Goal: Task Accomplishment & Management: Manage account settings

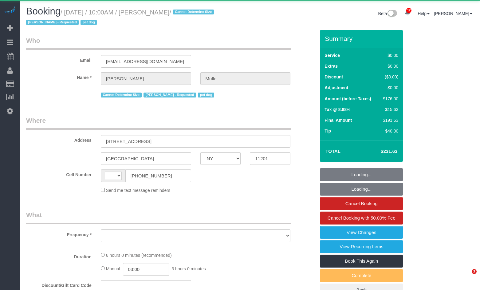
select select "NY"
select select "string:[GEOGRAPHIC_DATA]"
select select "object:6468"
select select "2"
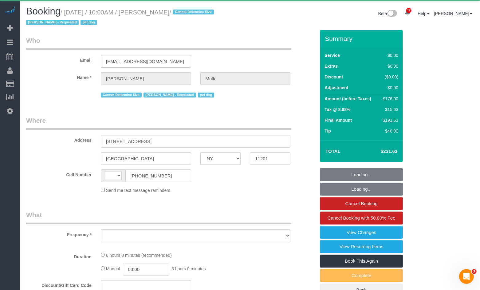
select select "spot1"
select select "number:58"
select select "number:76"
select select "number:13"
select select "number:6"
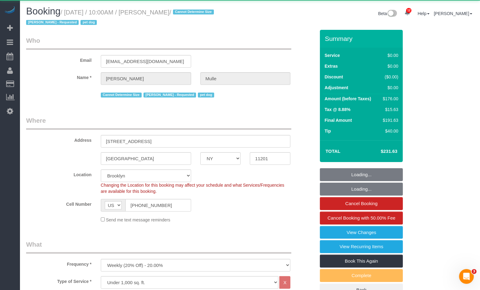
select select "string:stripe-pm_1R9IgE4VGloSiKo7xddHSj1H"
select select "2"
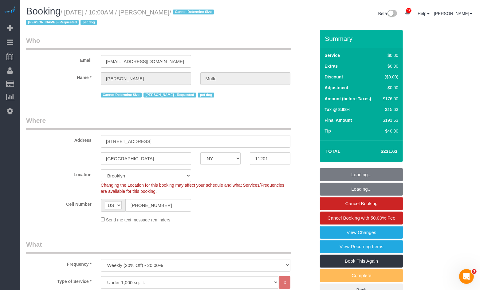
select select "object:7012"
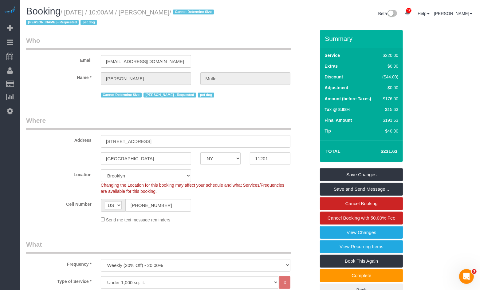
drag, startPoint x: 184, startPoint y: 10, endPoint x: 71, endPoint y: 11, distance: 112.8
click at [71, 11] on small "/ August 20, 2025 / 10:00AM / David Mulle / Cannot Determine Size Eveling Merca…" at bounding box center [121, 17] width 190 height 17
copy small "August 20, 2025 / 10:00AM / David Mulle"
drag, startPoint x: 164, startPoint y: 143, endPoint x: 105, endPoint y: 141, distance: 58.4
click at [105, 141] on input "33 Bond Street, Apt 835" at bounding box center [196, 141] width 190 height 13
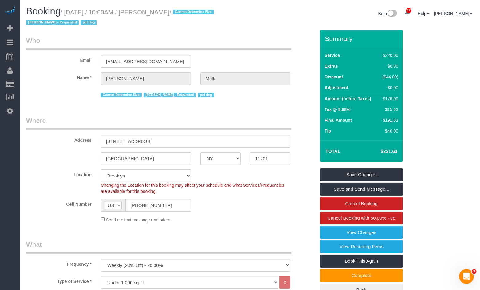
click at [59, 120] on legend "Where" at bounding box center [158, 123] width 265 height 14
click at [177, 19] on h1 "Booking / August 20, 2025 / 10:00AM / David Mulle / Cannot Determine Size Eveli…" at bounding box center [135, 16] width 219 height 21
drag, startPoint x: 152, startPoint y: 140, endPoint x: 89, endPoint y: 137, distance: 62.8
click at [89, 137] on div "Address 33 Bond Street, Apt 835" at bounding box center [171, 132] width 298 height 32
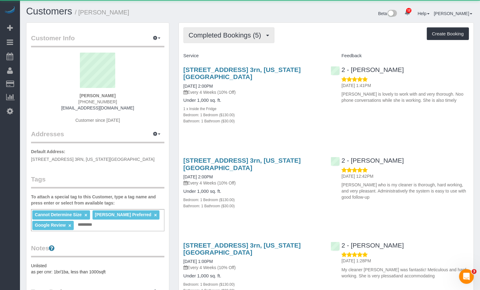
click at [239, 37] on span "Completed Bookings (5)" at bounding box center [227, 35] width 76 height 8
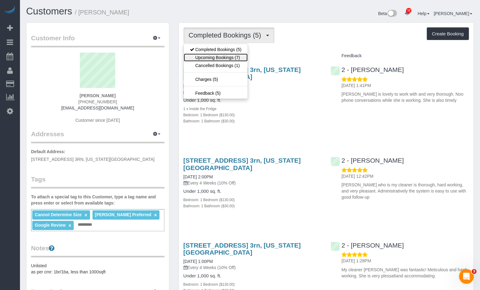
click at [221, 58] on link "Upcoming Bookings (7)" at bounding box center [216, 57] width 64 height 8
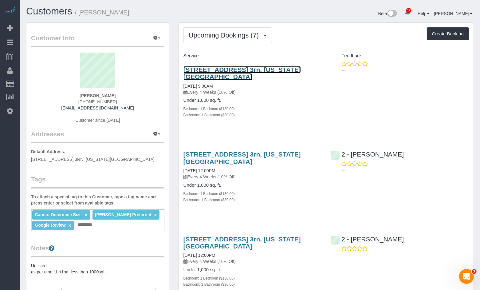
click at [282, 70] on link "[STREET_ADDRESS] 3rn, [US_STATE][GEOGRAPHIC_DATA]" at bounding box center [242, 73] width 117 height 14
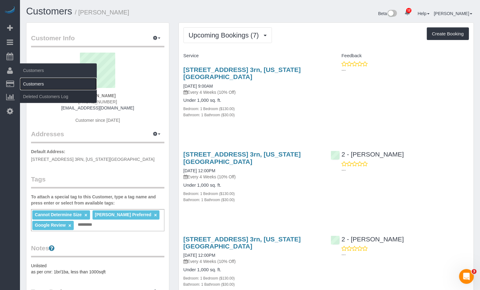
click at [32, 82] on link "Customers" at bounding box center [58, 84] width 77 height 12
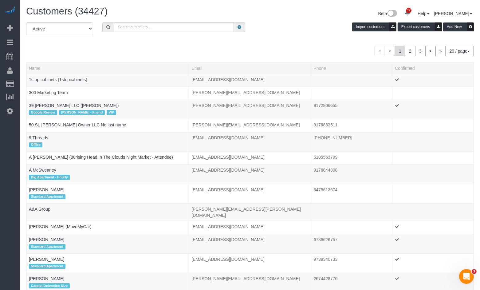
click at [150, 32] on div "All Active Archived Import customers Export customers Add New" at bounding box center [250, 30] width 457 height 17
click at [154, 28] on input "text" at bounding box center [174, 27] width 120 height 10
paste input "Leslie Atia"
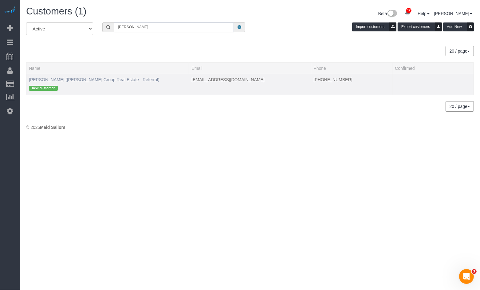
type input "Leslie Atia"
click at [75, 80] on link "Leslie Atia (Batra Group Real Estate - Referral)" at bounding box center [94, 79] width 131 height 5
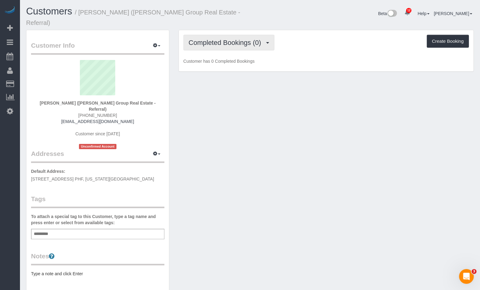
click at [243, 41] on button "Completed Bookings (0)" at bounding box center [229, 43] width 91 height 16
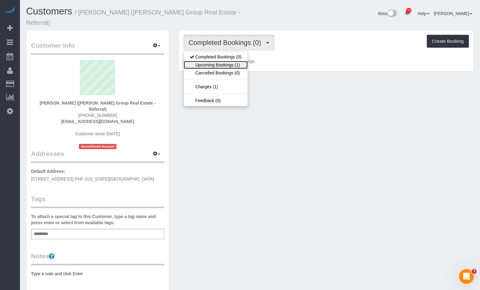
click at [221, 61] on link "Upcoming Bookings (1)" at bounding box center [216, 65] width 64 height 8
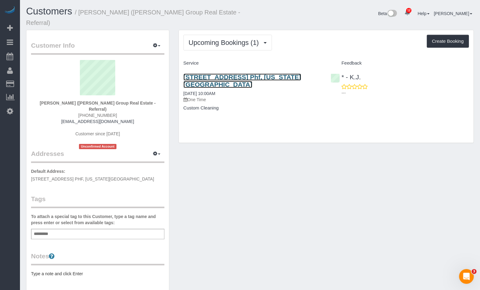
click at [266, 73] on link "350 West 42nd Street, Apt. Phf, New York, NY 10036" at bounding box center [243, 80] width 118 height 14
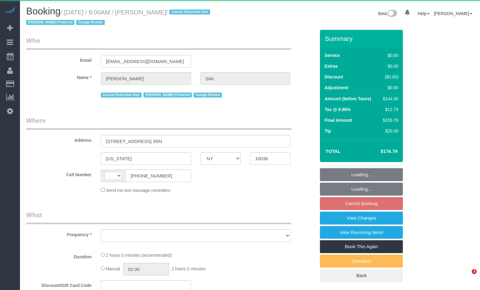
select select "NY"
select select "string:US"
select select "object:982"
select select "1"
select select "number:89"
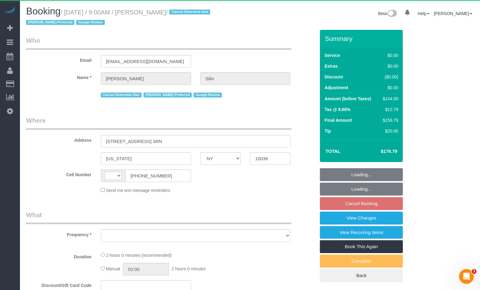
select select "number:75"
select select "number:15"
select select "number:5"
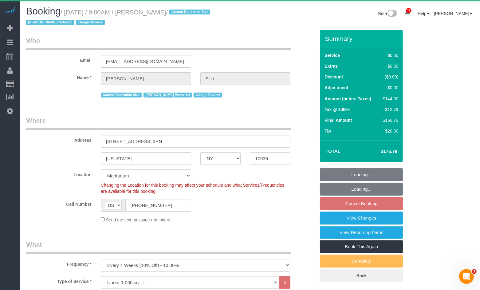
select select "object:994"
select select "string:stripe-pm_1R07Um4VGloSiKo7wQHwrVf3"
select select "spot2"
select select "1"
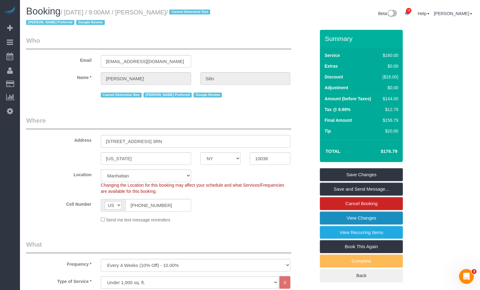
click at [365, 217] on link "View Changes" at bounding box center [361, 217] width 83 height 13
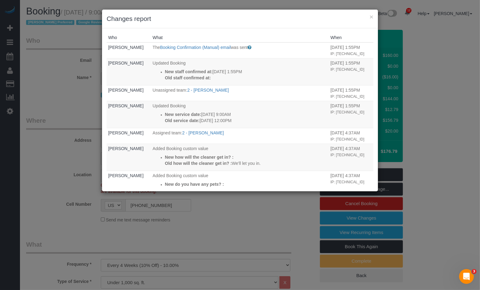
click at [44, 90] on div "× Changes report Who What When Kristine Veria The Booking Confirmation (Manual)…" at bounding box center [240, 145] width 480 height 290
click at [372, 18] on button "×" at bounding box center [372, 17] width 4 height 6
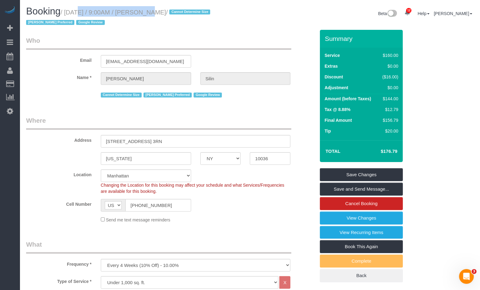
drag, startPoint x: 70, startPoint y: 14, endPoint x: 140, endPoint y: 13, distance: 69.8
click at [140, 13] on small "/ August 27, 2025 / 9:00AM / Dale Silin / Cannot Determine Size Eveling Mercado…" at bounding box center [119, 17] width 186 height 17
copy small "August 27, 2025 / 9:00AM"
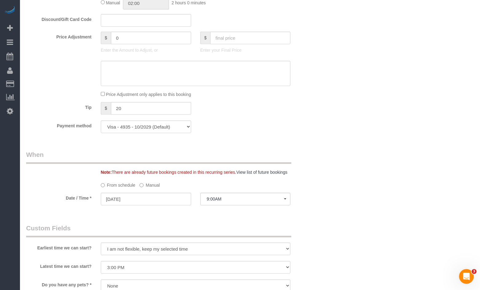
scroll to position [420, 0]
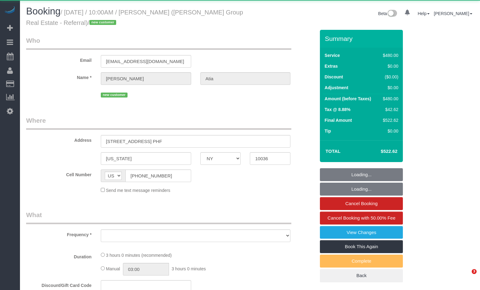
select select "NY"
select select "object:883"
select select "2"
select select "180"
select select "number:89"
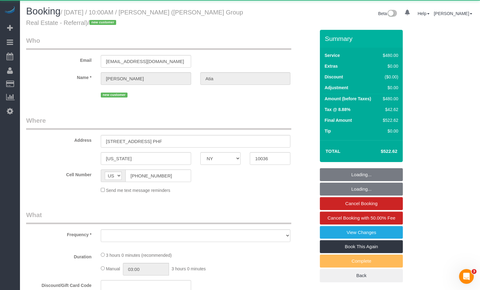
select select "number:90"
select select "number:15"
select select "number:7"
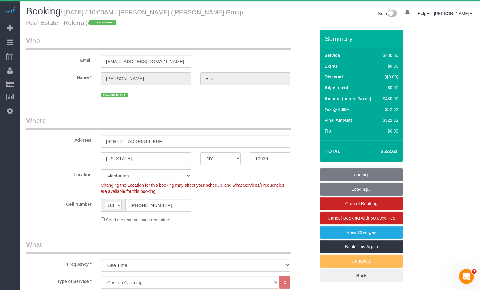
select select "string:stripe-pm_1RxwrB4VGloSiKo7jZeTVqLv"
select select "spot1"
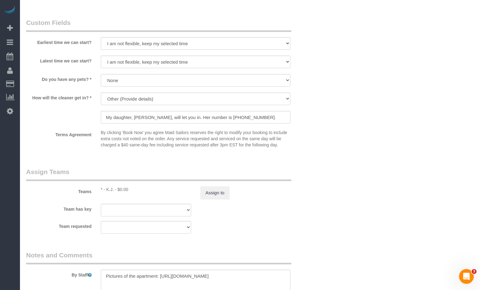
scroll to position [552, 0]
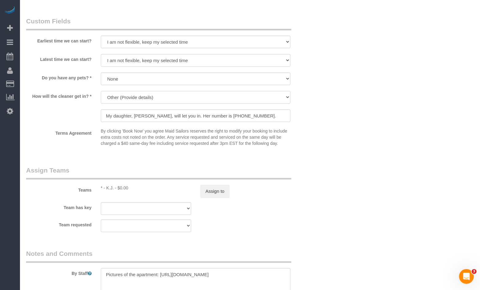
click at [127, 95] on select "We'll let you in. Doorman/Front Desk has the key. Other (Provide details)" at bounding box center [196, 97] width 190 height 13
select select "number:6"
click at [101, 91] on select "We'll let you in. Doorman/Front Desk has the key. Other (Provide details)" at bounding box center [196, 97] width 190 height 13
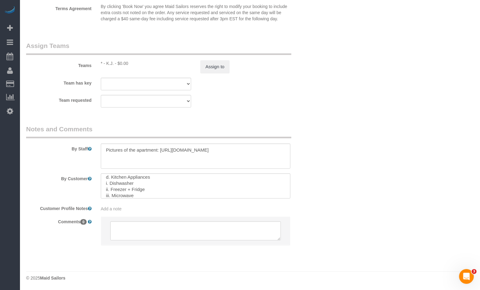
scroll to position [85, 0]
click at [130, 229] on textarea at bounding box center [195, 230] width 171 height 19
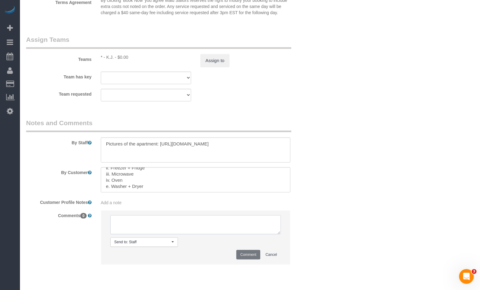
paste textarea "The front desk will let you in to clean PHF. Thank you. Leslie Atia"
click at [114, 225] on textarea at bounding box center [195, 224] width 171 height 19
type textarea "The front desk will let you in to clean PHF. Thank you. Leslie Atia"
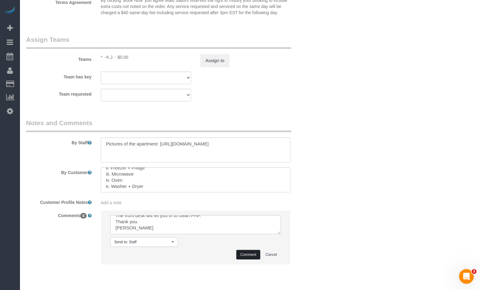
click at [243, 258] on button "Comment" at bounding box center [248, 255] width 24 height 10
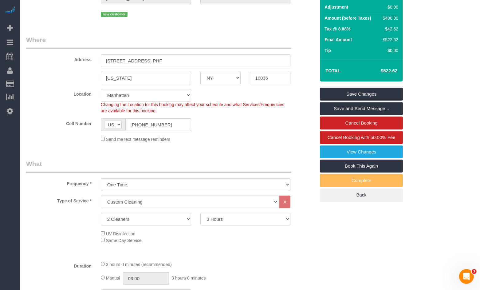
scroll to position [0, 0]
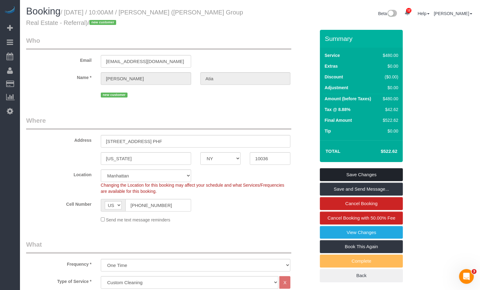
click at [348, 175] on link "Save Changes" at bounding box center [361, 174] width 83 height 13
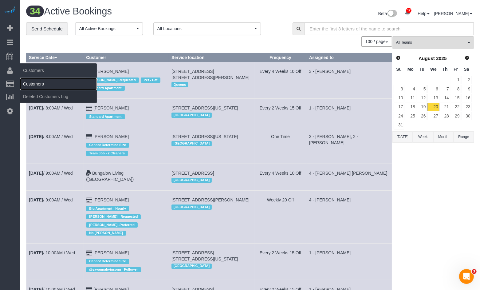
click at [37, 85] on link "Customers" at bounding box center [58, 84] width 77 height 12
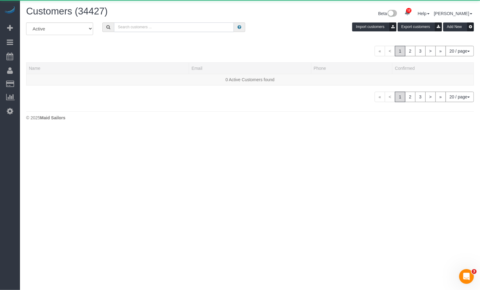
click at [134, 30] on input "text" at bounding box center [174, 27] width 120 height 10
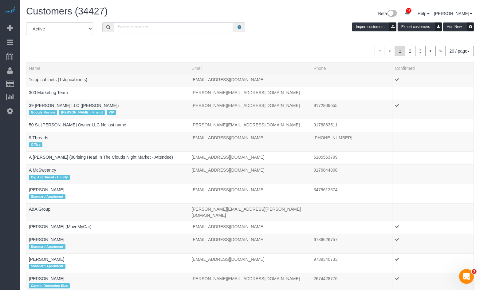
paste input "The front desk will let you in to clean PHF. Thank you. Leslie Atia"
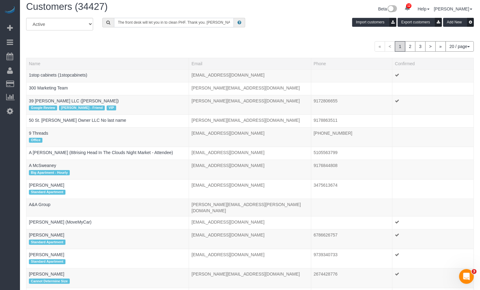
drag, startPoint x: 206, startPoint y: 27, endPoint x: 160, endPoint y: 23, distance: 45.7
click at [134, 24] on input "The front desk will let you in to clean PHF. Thank you. Leslie Atia" at bounding box center [174, 23] width 120 height 10
click at [204, 22] on input "The front desk will let you in to clean PHF. Thank you. Leslie Atia" at bounding box center [174, 23] width 120 height 10
drag, startPoint x: 207, startPoint y: 23, endPoint x: 122, endPoint y: 20, distance: 84.9
click at [122, 20] on input "The front desk will let you in to clean PHF. Thank you. Leslie Atia" at bounding box center [174, 23] width 120 height 10
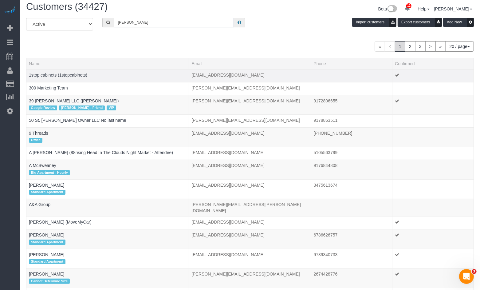
scroll to position [0, 0]
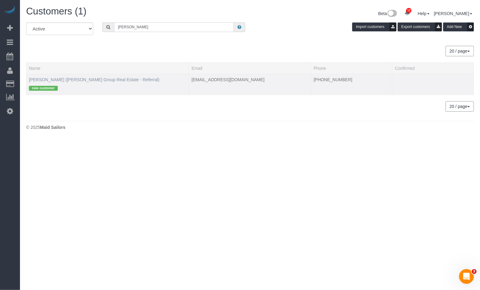
type input "Leslie Atia"
click at [85, 77] on link "Leslie Atia (Batra Group Real Estate - Referral)" at bounding box center [94, 79] width 131 height 5
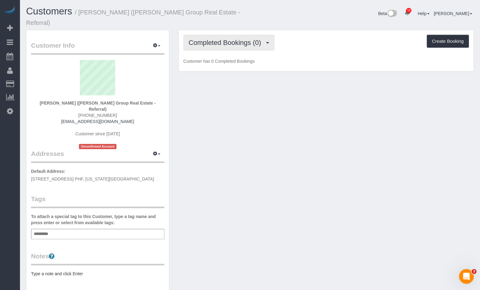
click at [230, 39] on span "Completed Bookings (0)" at bounding box center [227, 43] width 76 height 8
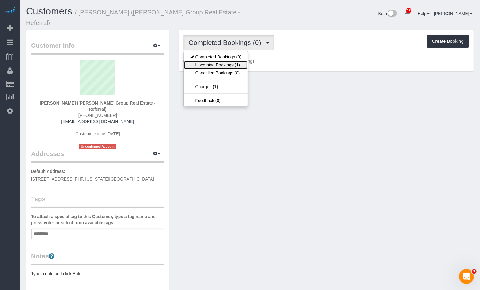
click at [221, 61] on link "Upcoming Bookings (1)" at bounding box center [216, 65] width 64 height 8
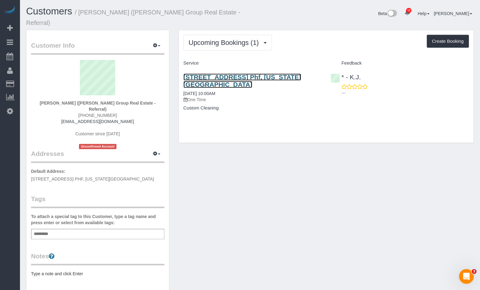
click at [255, 73] on link "350 West 42nd Street, Apt. Phf, New York, NY 10036" at bounding box center [243, 80] width 118 height 14
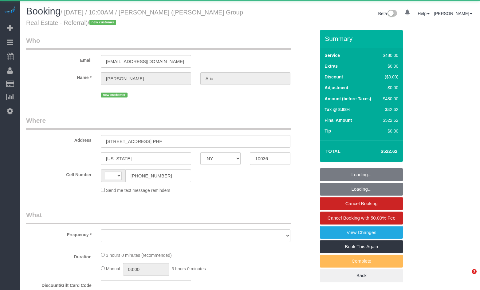
select select "NY"
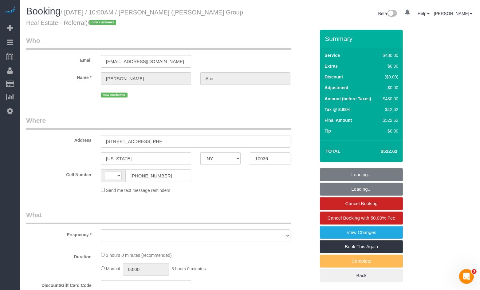
select select "string:[GEOGRAPHIC_DATA]"
select select "object:1033"
select select "string:stripe-pm_1RxwrB4VGloSiKo7jZeTVqLv"
select select "2"
select select "180"
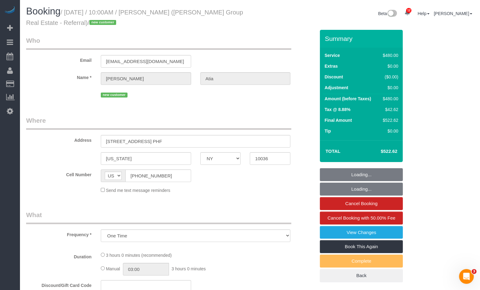
select select "spot1"
select select "number:89"
select select "number:90"
select select "number:15"
select select "number:6"
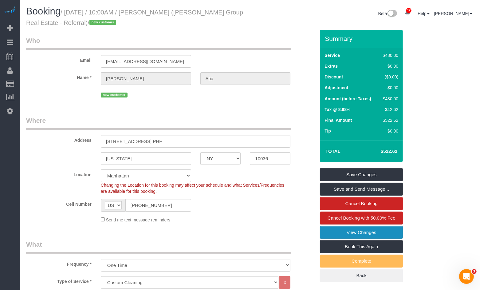
click at [361, 231] on link "View Changes" at bounding box center [361, 232] width 83 height 13
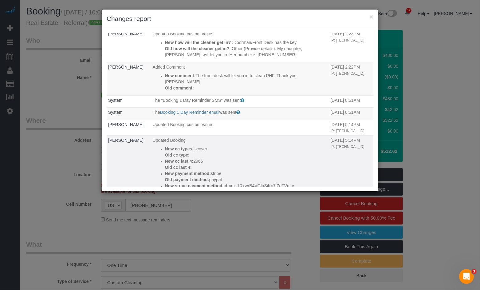
scroll to position [14, 0]
click at [272, 222] on div "× Changes report Who What When Nikko Gutierrez Updated Booking custom value New…" at bounding box center [240, 145] width 480 height 290
click at [373, 19] on button "×" at bounding box center [372, 17] width 4 height 6
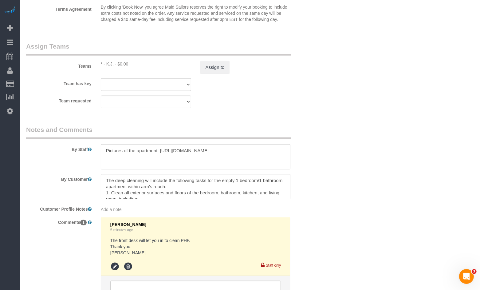
scroll to position [723, 0]
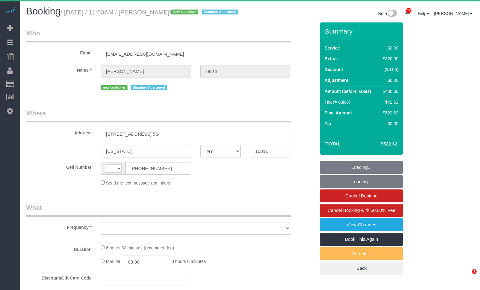
select select "NY"
select select "string:US"
select select "object:493"
select select "1"
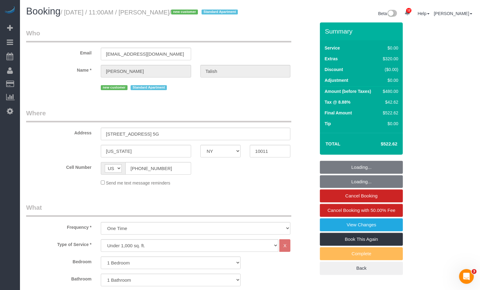
select select "object:999"
select select "string:stripe-pm_1RxW6v4VGloSiKo7jYFCdsXo"
select select "spot1"
select select "number:89"
select select "number:90"
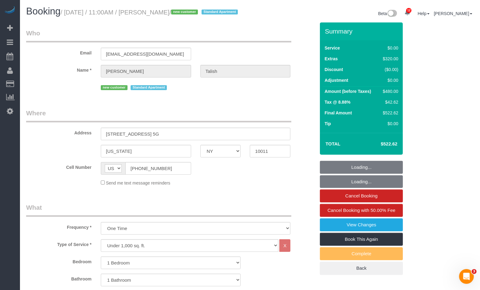
select select "number:15"
select select "number:5"
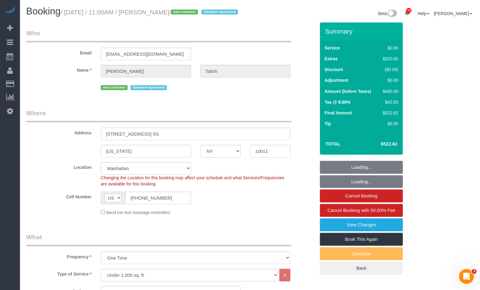
select select "1"
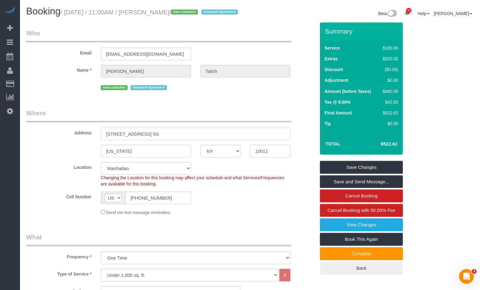
drag, startPoint x: 68, startPoint y: 13, endPoint x: 182, endPoint y: 20, distance: 114.3
click at [182, 17] on h1 "Booking / August 20, 2025 / 11:00AM / Julia Talish / new customer Standard Apar…" at bounding box center [135, 11] width 219 height 10
copy small "August 20, 2025 / 11:00AM / Julia Talish / new customer Standard Apartment"
click at [172, 16] on small "/ August 20, 2025 / 11:00AM / Julia Talish / new customer Standard Apartment" at bounding box center [150, 12] width 179 height 7
drag, startPoint x: 181, startPoint y: 12, endPoint x: 69, endPoint y: 15, distance: 112.2
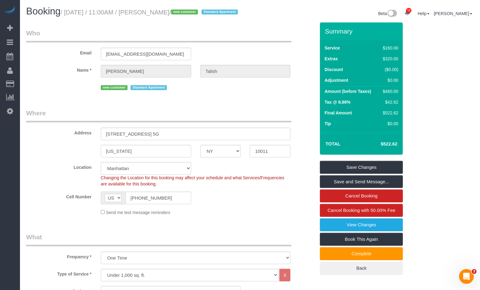
click at [69, 15] on small "/ August 20, 2025 / 11:00AM / Julia Talish / new customer Standard Apartment" at bounding box center [150, 12] width 179 height 7
copy small "August 20, 2025 / 11:00AM / Julia Talish"
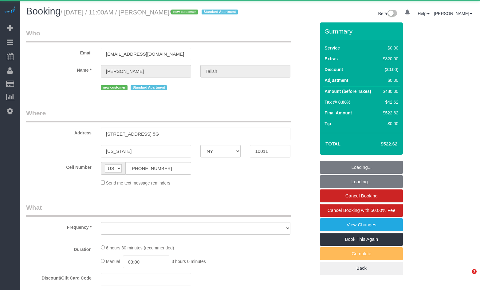
select select "NY"
select select "object:891"
select select "number:89"
select select "number:90"
select select "number:15"
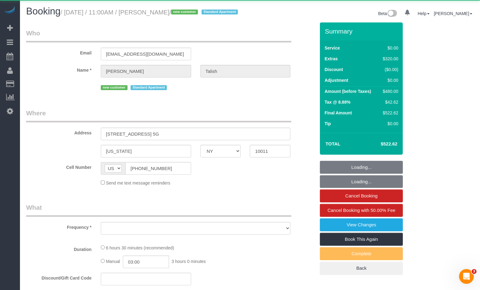
select select "number:5"
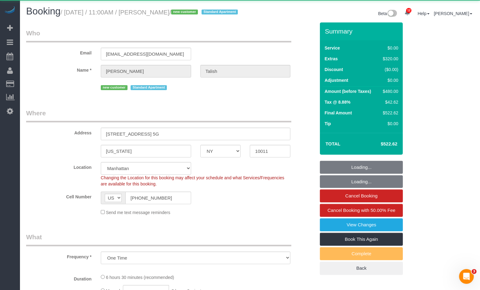
select select "string:stripe-pm_1RxW6v4VGloSiKo7jYFCdsXo"
select select "1"
select select "spot1"
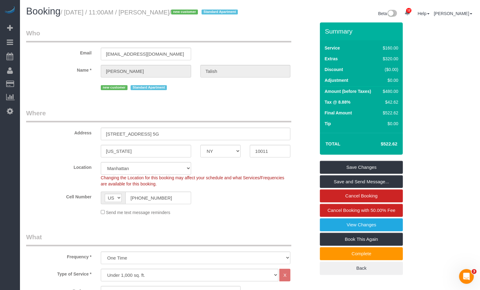
drag, startPoint x: 180, startPoint y: 10, endPoint x: 69, endPoint y: 14, distance: 110.7
click at [69, 14] on small "/ August 20, 2025 / 11:00AM / Julia Talish / new customer Standard Apartment" at bounding box center [150, 12] width 179 height 7
copy small "August 20, 2025 / 11:00AM / Julia Talish"
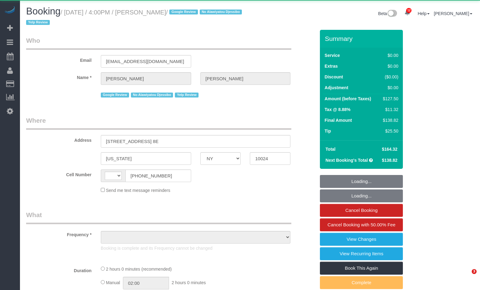
select select "NY"
select select "string:[GEOGRAPHIC_DATA]"
select select "object:693"
select select "1"
select select "number:89"
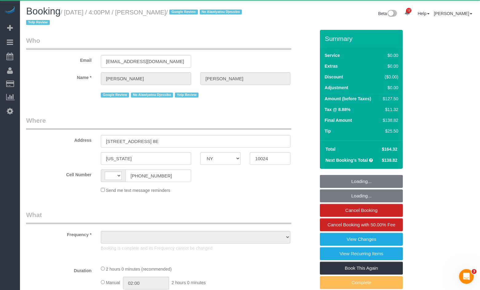
select select "number:90"
select select "number:15"
select select "number:5"
select select "number:21"
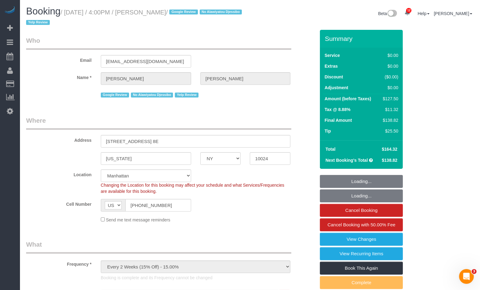
select select "object:1460"
select select "string:stripe-pm_1RaL6Q4VGloSiKo752eb3yMq"
select select "spot1"
select select "1"
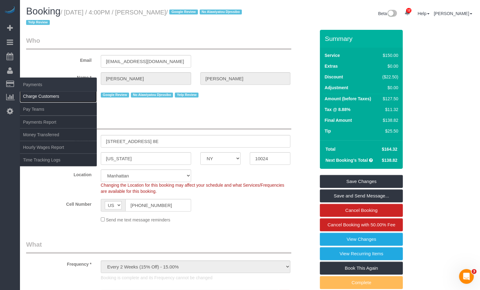
click at [33, 98] on link "Charge Customers" at bounding box center [58, 96] width 77 height 12
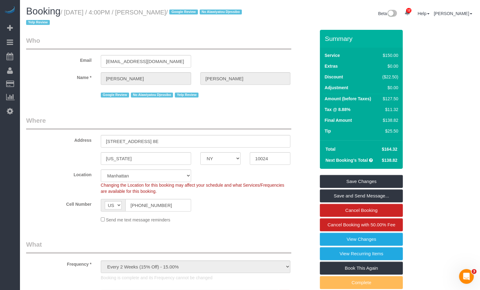
drag, startPoint x: 184, startPoint y: 12, endPoint x: 147, endPoint y: 14, distance: 36.3
click at [147, 14] on small "/ August 19, 2025 / 4:00PM / Mike Maguire / Google Review No Alawiyatou Djessib…" at bounding box center [135, 17] width 218 height 17
copy small "Mike Maguire"
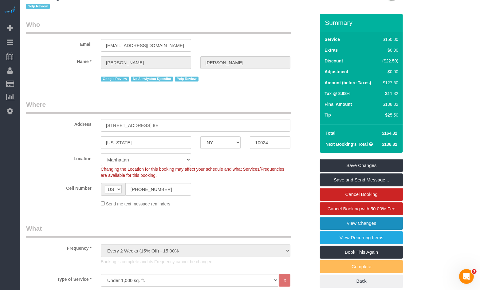
scroll to position [16, 0]
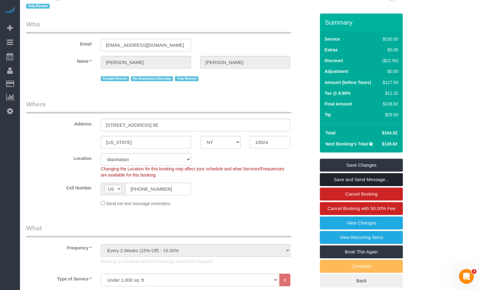
click at [351, 180] on link "Save and Send Message..." at bounding box center [361, 179] width 83 height 13
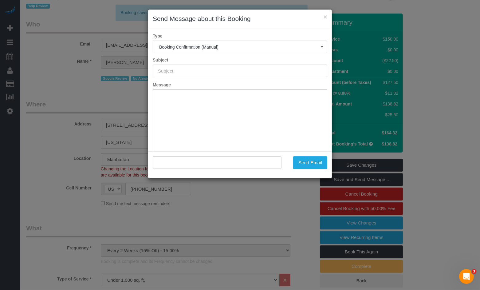
type input "Cleaning Confirmed for 08/19/2025 at 4:00pm"
type input ""Mike Maguire" <mmaguire245@gmail.com>"
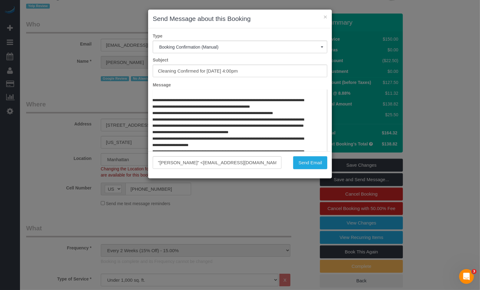
scroll to position [301, 49]
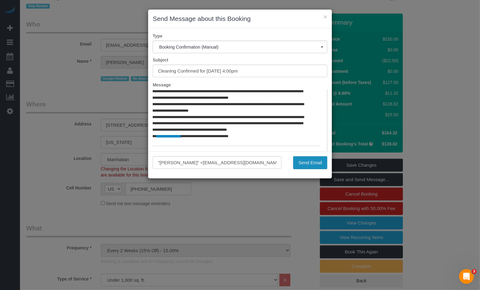
click at [302, 164] on button "Send Email" at bounding box center [310, 162] width 34 height 13
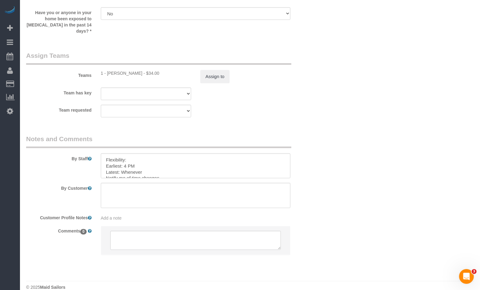
scroll to position [864, 0]
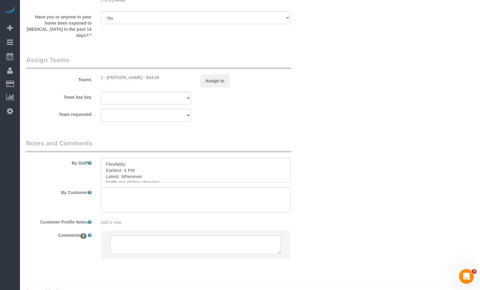
drag, startPoint x: 143, startPoint y: 79, endPoint x: 108, endPoint y: 80, distance: 34.7
click at [108, 80] on div "1 - Hassanatou Diallo - $34.00" at bounding box center [146, 77] width 90 height 6
copy div "Hassanatou Diallo"
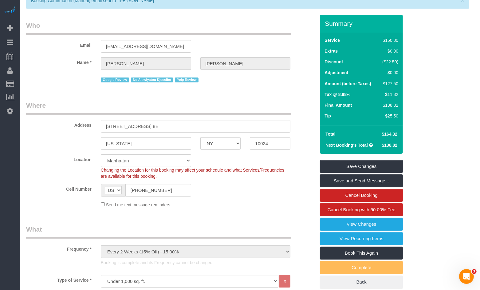
scroll to position [0, 0]
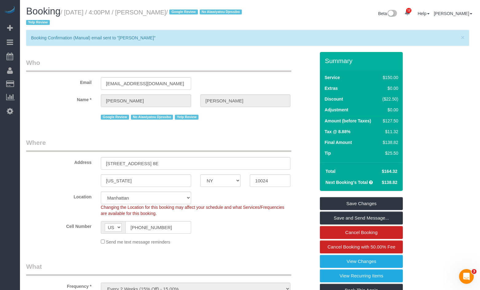
drag, startPoint x: 184, startPoint y: 12, endPoint x: 148, endPoint y: 15, distance: 36.4
click at [148, 15] on small "/ August 19, 2025 / 4:00PM / Mike Maguire / Google Review No Alawiyatou Djessib…" at bounding box center [135, 17] width 218 height 17
copy small "Mike Maguire"
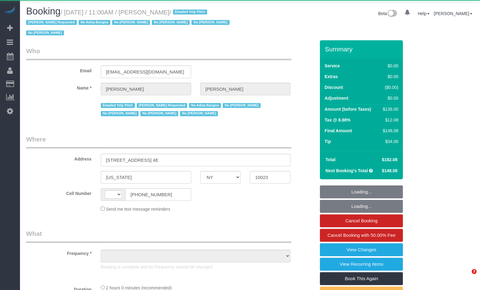
select select "NY"
select select "string:[GEOGRAPHIC_DATA]"
select select "object:483"
select select "1"
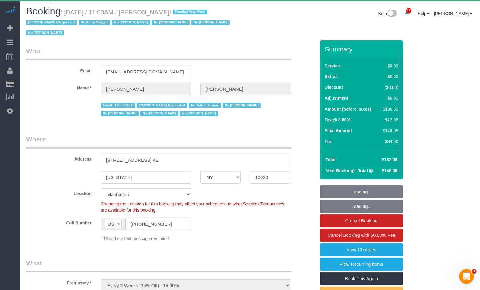
select select "object:875"
select select "string:stripe-pm_1LDaJs4VGloSiKo7V5Tq0hTt"
select select "spot1"
select select "number:58"
select select "number:72"
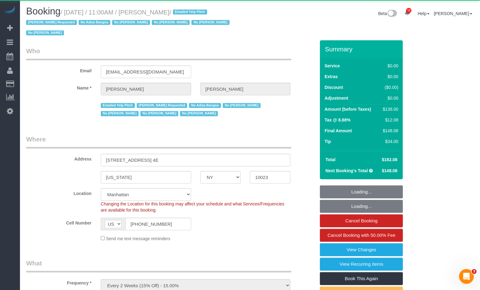
select select "number:15"
select select "number:6"
select select "1"
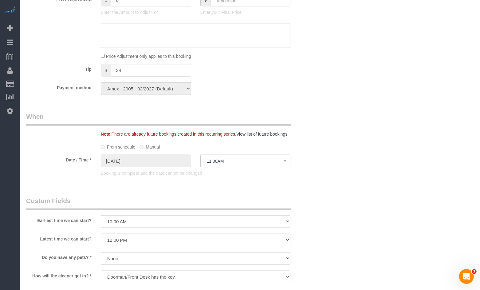
scroll to position [549, 0]
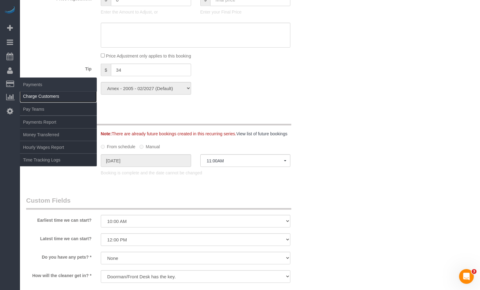
click at [40, 98] on link "Charge Customers" at bounding box center [58, 96] width 77 height 12
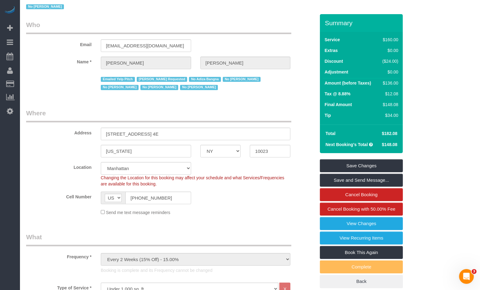
scroll to position [0, 0]
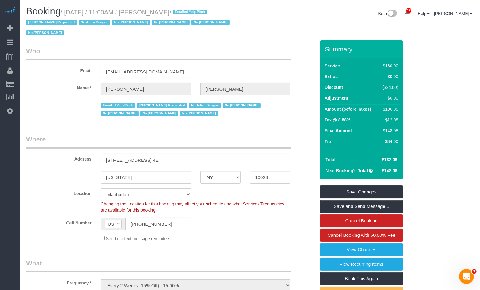
drag, startPoint x: 191, startPoint y: 12, endPoint x: 157, endPoint y: 13, distance: 34.1
click at [152, 13] on small "/ August 19, 2025 / 11:00AM / Brenna Fischer / Emailed Yelp Pitch Jasmine Smith…" at bounding box center [128, 23] width 205 height 28
copy small "Brenna Fischer"
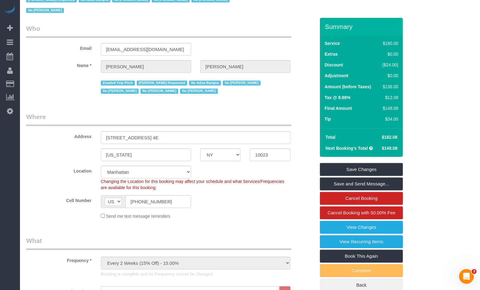
scroll to position [23, 0]
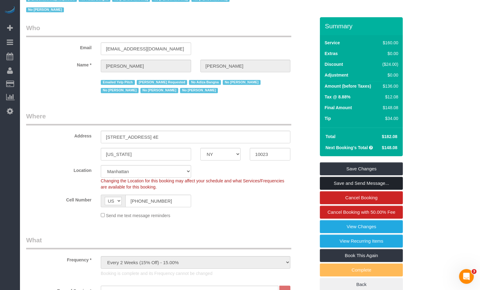
click at [339, 182] on link "Save and Send Message..." at bounding box center [361, 183] width 83 height 13
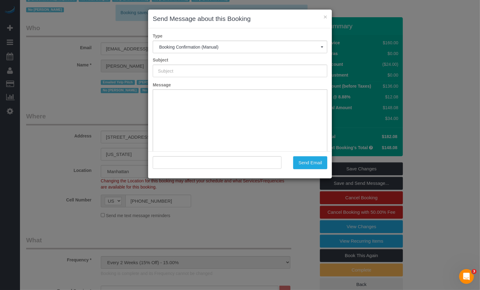
type input "Cleaning Confirmed for 08/19/2025 at 11:00am"
type input ""Brenna Fischer" <brennacfischer@gmail.com>"
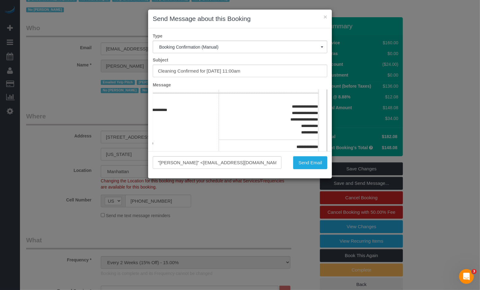
scroll to position [108, 49]
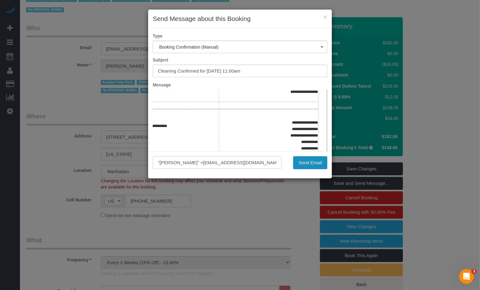
click at [298, 165] on button "Send Email" at bounding box center [310, 162] width 34 height 13
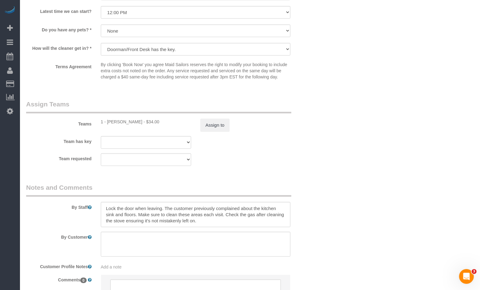
scroll to position [809, 0]
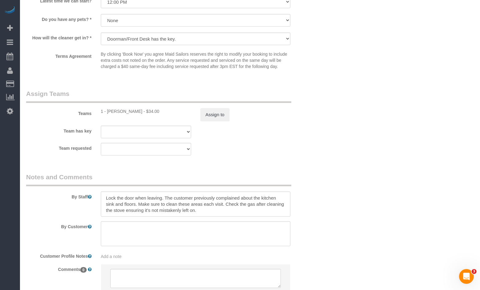
drag, startPoint x: 140, startPoint y: 120, endPoint x: 117, endPoint y: 119, distance: 23.1
click at [108, 114] on div "1 - Veronica Romero - $34.00" at bounding box center [146, 111] width 90 height 6
copy div "Veronica Romero"
click at [128, 114] on div "1 - Veronica Romero - $34.00" at bounding box center [146, 111] width 90 height 6
drag, startPoint x: 140, startPoint y: 119, endPoint x: 108, endPoint y: 121, distance: 32.3
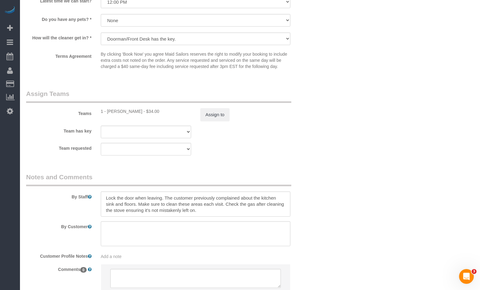
click at [108, 114] on div "1 - Veronica Romero - $34.00" at bounding box center [146, 111] width 90 height 6
copy div "Veronica Romero"
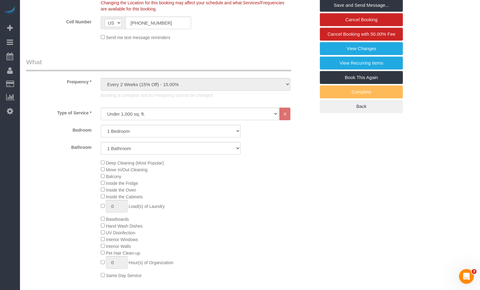
scroll to position [0, 0]
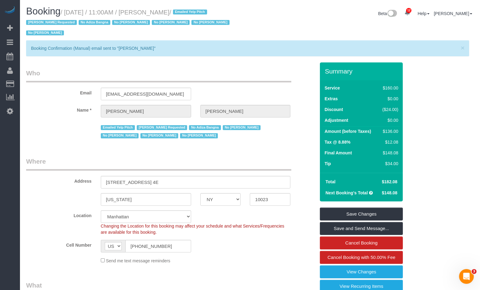
drag, startPoint x: 191, startPoint y: 12, endPoint x: 152, endPoint y: 15, distance: 38.9
click at [152, 15] on small "/ August 19, 2025 / 11:00AM / Brenna Fischer / Emailed Yelp Pitch Jasmine Smith…" at bounding box center [128, 23] width 205 height 28
copy small "Brenna Fischer"
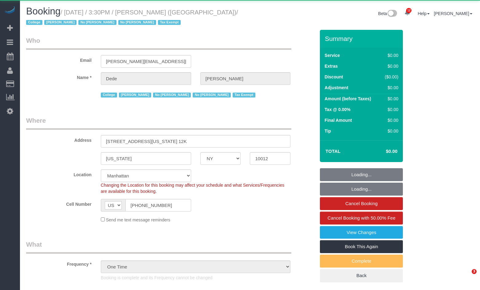
select select "NY"
select select "number:56"
select select "number:79"
select select "number:15"
select select "number:6"
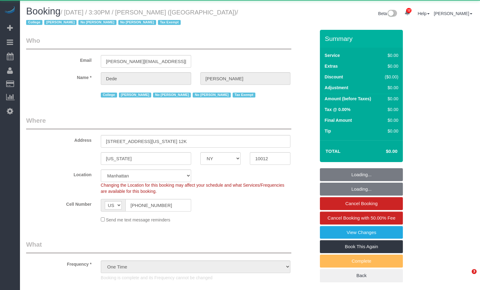
select select "object:1317"
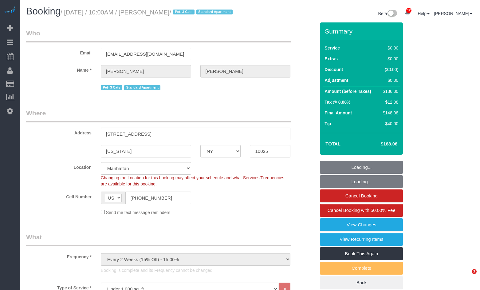
select select "NY"
select select "1"
select select "string:stripe-pm_1P8RUe4VGloSiKo7HuCvSYae"
select select "spot1"
select select "number:56"
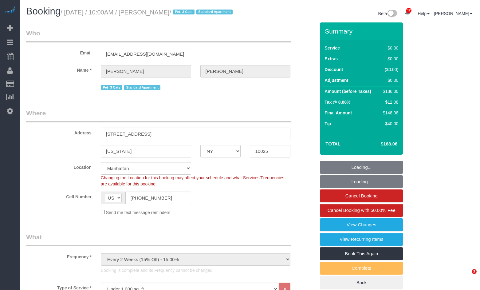
select select "number:73"
select select "number:14"
select select "number:6"
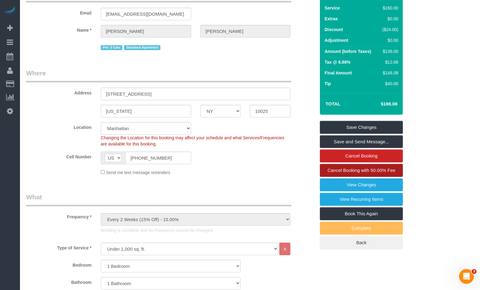
scroll to position [35, 0]
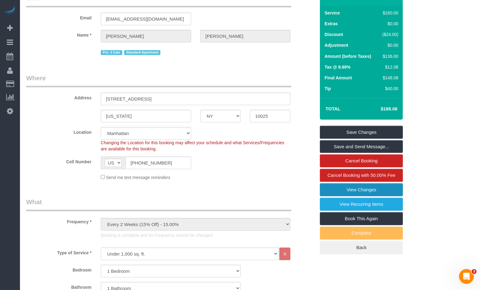
click at [371, 193] on link "View Changes" at bounding box center [361, 189] width 83 height 13
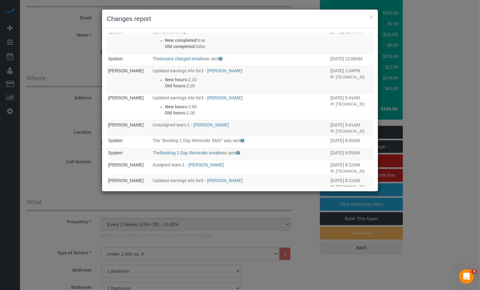
scroll to position [65, 0]
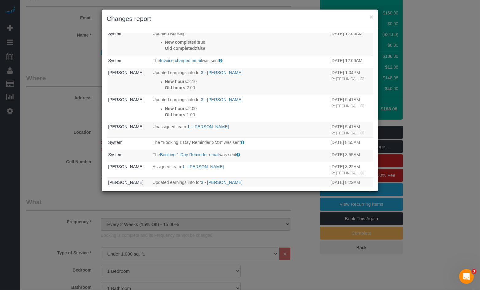
click at [53, 43] on div "× Changes report Who What When System The "Booking Rating SMS" was sent Sent to…" at bounding box center [240, 145] width 480 height 290
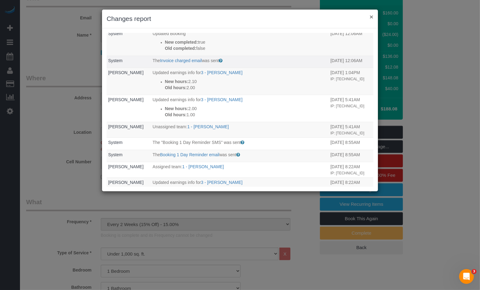
drag, startPoint x: 373, startPoint y: 19, endPoint x: 200, endPoint y: 34, distance: 173.4
click at [373, 19] on button "×" at bounding box center [372, 17] width 4 height 6
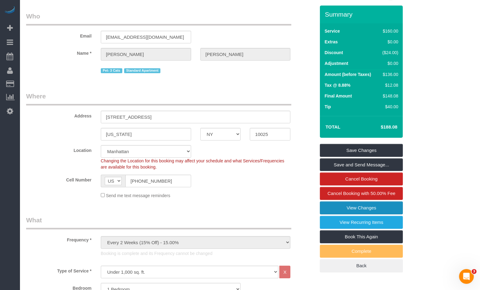
scroll to position [0, 0]
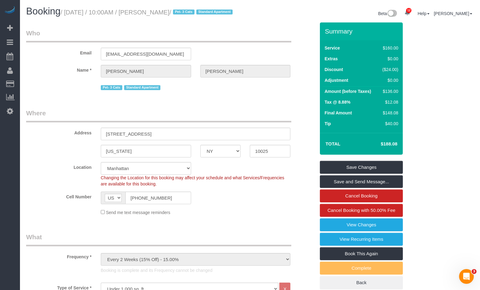
drag, startPoint x: 191, startPoint y: 12, endPoint x: 70, endPoint y: 14, distance: 120.5
click at [70, 14] on small "/ August 18, 2025 / 10:00AM / Blaine Bentsen / Pet- 3 Cats Standard Apartment" at bounding box center [148, 12] width 174 height 7
copy small "August 18, 2025 / 10:00AM / Blaine Bentsen"
click at [365, 231] on link "View Changes" at bounding box center [361, 224] width 83 height 13
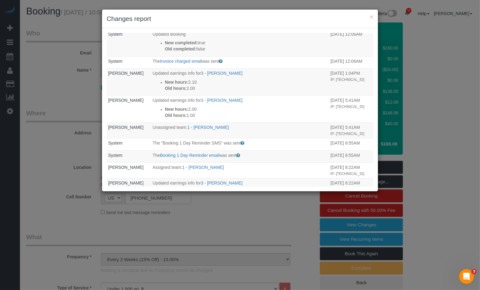
scroll to position [65, 0]
drag, startPoint x: 229, startPoint y: 126, endPoint x: 223, endPoint y: 123, distance: 6.3
click at [191, 126] on p "Unassigned team: 1 - Mariatou Diallo" at bounding box center [240, 126] width 175 height 6
copy link "Mariatou Diallo"
click at [63, 107] on div "× Changes report Who What When System The "Booking Rating SMS" was sent Sent to…" at bounding box center [240, 145] width 480 height 290
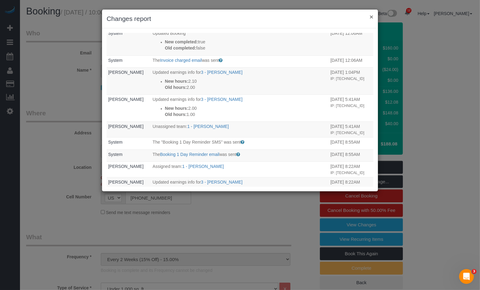
drag, startPoint x: 371, startPoint y: 16, endPoint x: 376, endPoint y: 18, distance: 5.5
click at [371, 16] on button "×" at bounding box center [372, 17] width 4 height 6
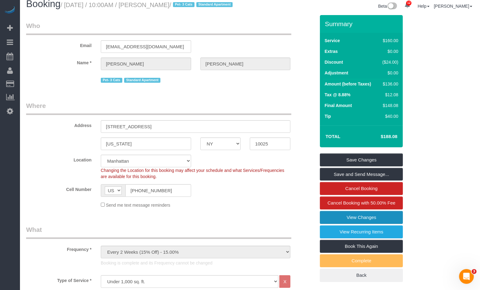
scroll to position [0, 0]
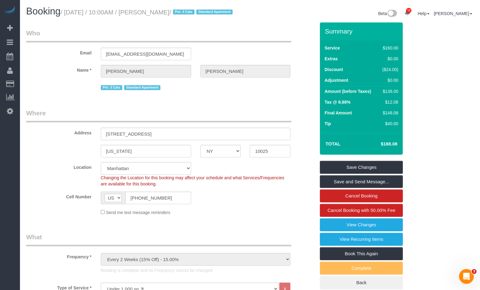
drag, startPoint x: 192, startPoint y: 13, endPoint x: 68, endPoint y: 15, distance: 123.6
click at [68, 15] on small "/ August 18, 2025 / 10:00AM / Blaine Bentsen / Pet- 3 Cats Standard Apartment" at bounding box center [148, 12] width 174 height 7
copy small "August 18, 2025 / 10:00AM / Blaine Bentsen"
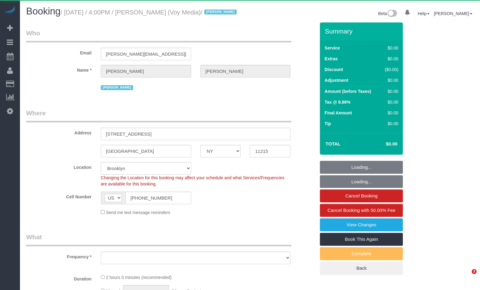
select select "NY"
select select "object:864"
select select "120"
select select "spot1"
select select "number:89"
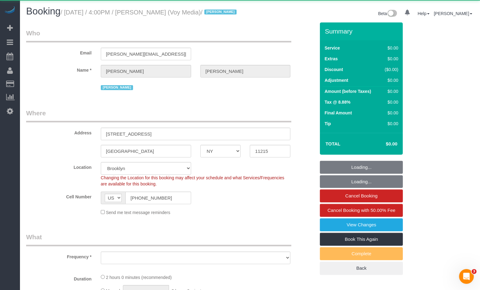
select select "number:90"
select select "number:15"
select select "number:5"
select select "number:21"
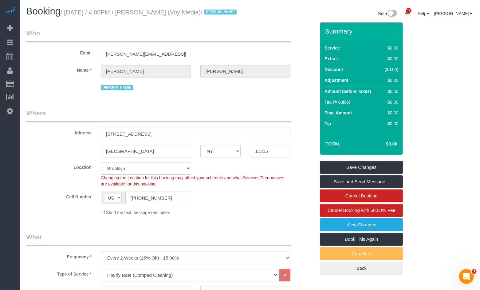
drag, startPoint x: 69, startPoint y: 15, endPoint x: 217, endPoint y: 14, distance: 148.5
click at [217, 14] on small "/ [DATE] / 4:00PM / [PERSON_NAME] (Voy Media) / [PERSON_NAME]" at bounding box center [150, 12] width 178 height 7
copy small "[DATE] / 4:00PM / [PERSON_NAME] (Voy Media)"
